Goal: Consume media (video, audio)

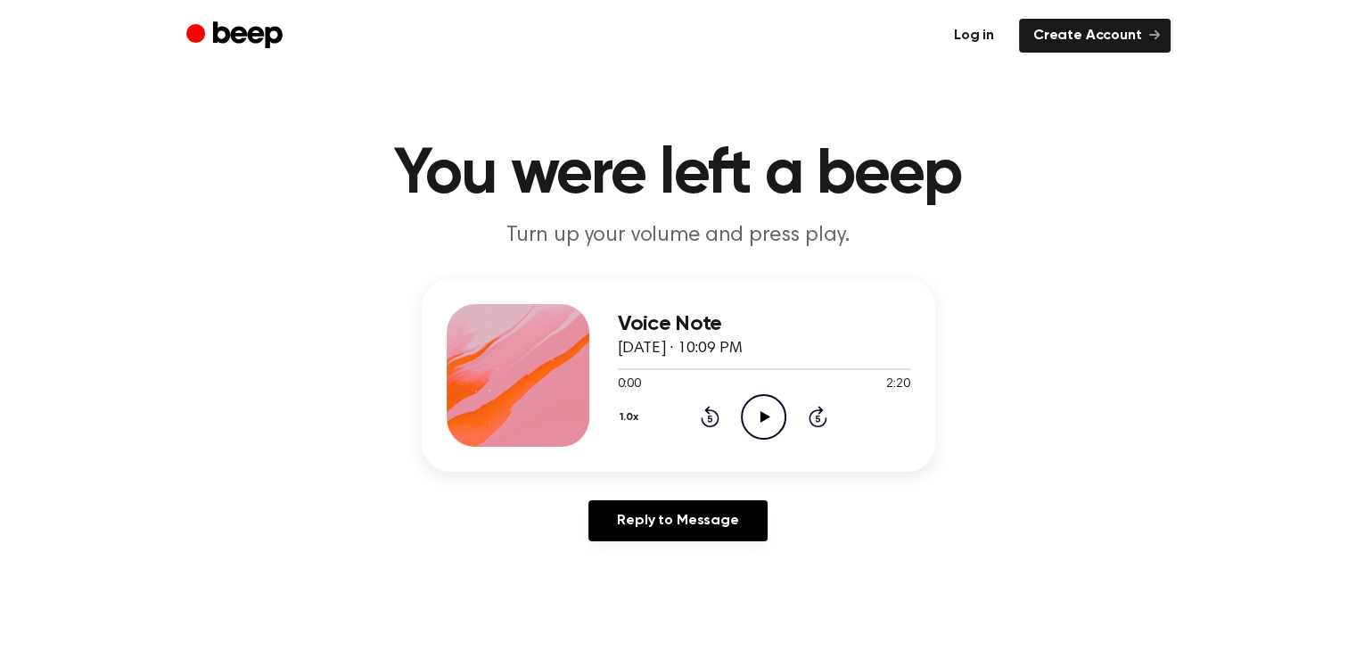
click at [980, 26] on link "Log in" at bounding box center [974, 36] width 69 height 34
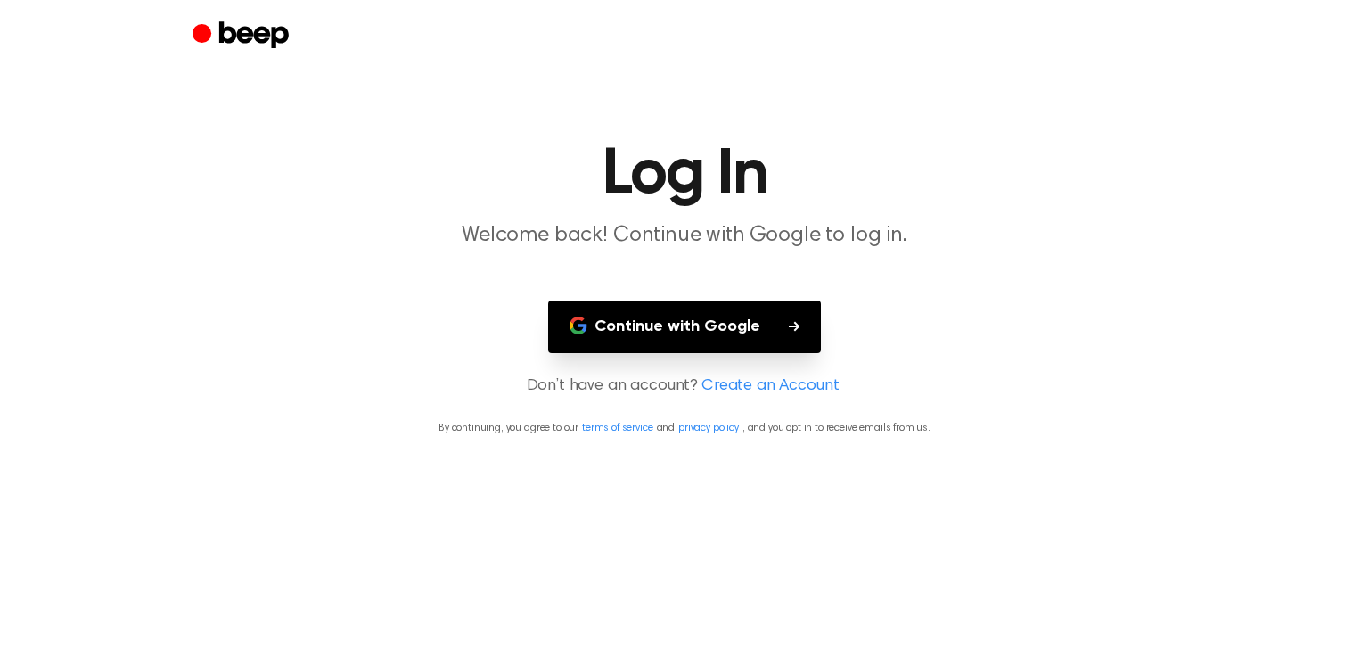
click at [735, 334] on button "Continue with Google" at bounding box center [684, 326] width 273 height 53
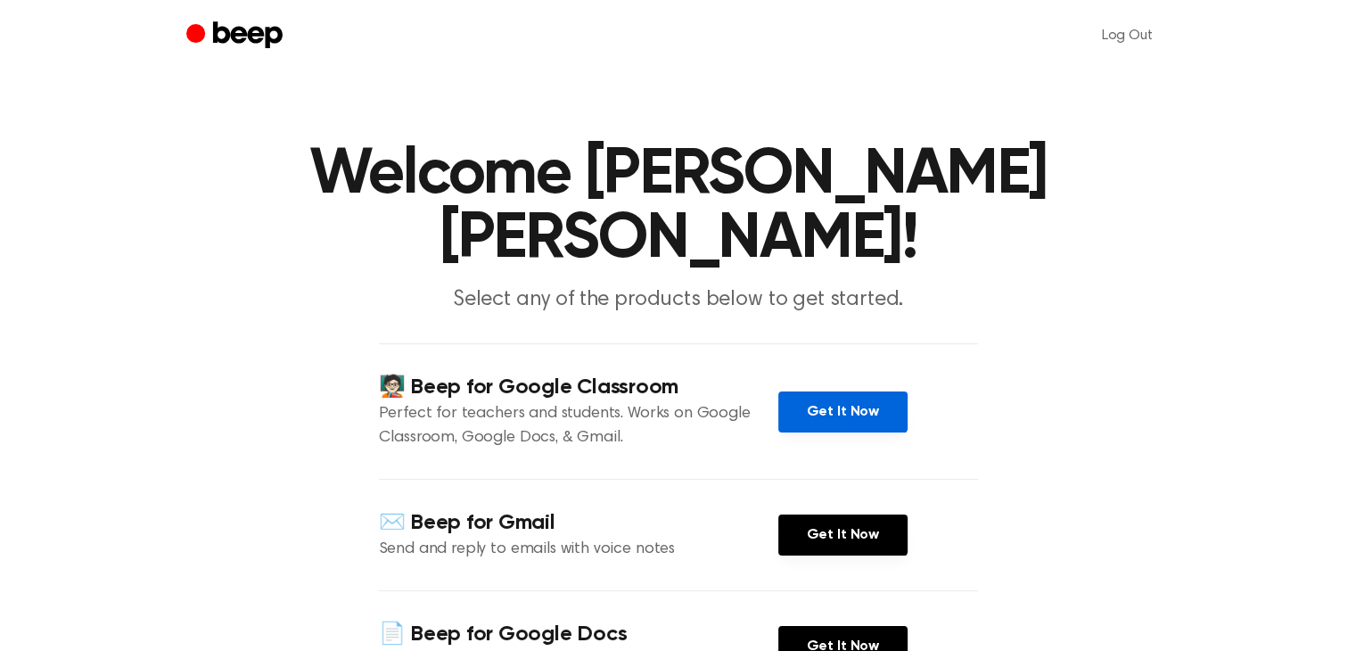
click at [852, 391] on link "Get It Now" at bounding box center [842, 411] width 129 height 41
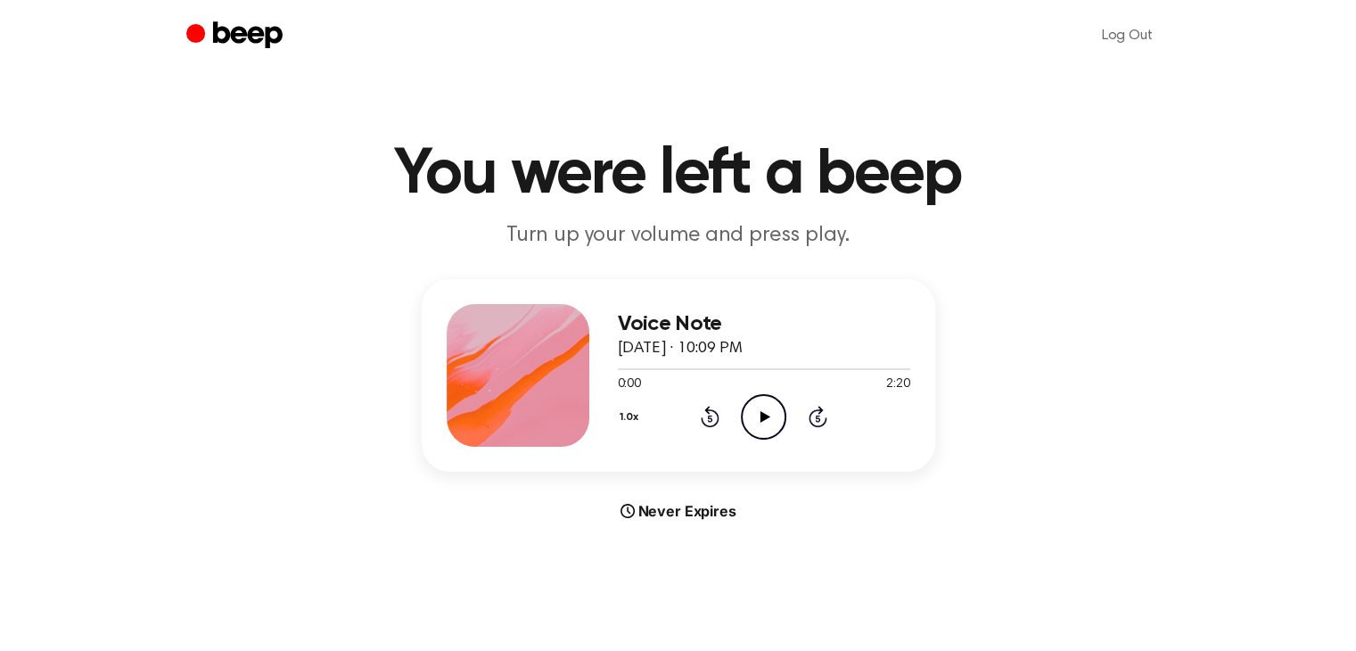
click at [792, 421] on div "1.0x Rewind 5 seconds Play Audio Skip 5 seconds" at bounding box center [764, 416] width 292 height 45
click at [736, 432] on div "1.0x Rewind 5 seconds Play Audio Skip 5 seconds" at bounding box center [764, 416] width 292 height 45
click at [762, 407] on icon "Play Audio" at bounding box center [763, 416] width 45 height 45
click at [772, 416] on icon "Pause Audio" at bounding box center [763, 416] width 45 height 45
